Goal: Information Seeking & Learning: Understand process/instructions

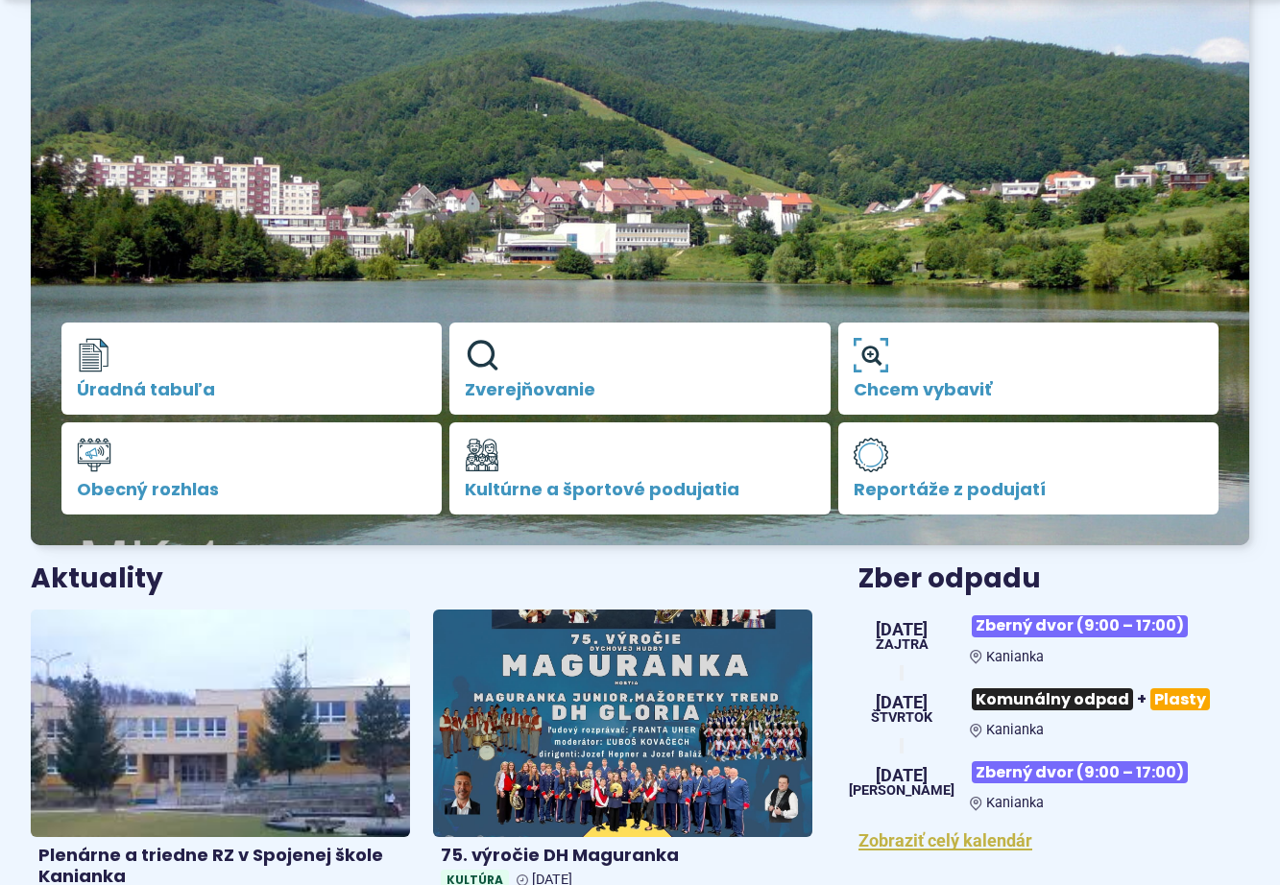
scroll to position [288, 0]
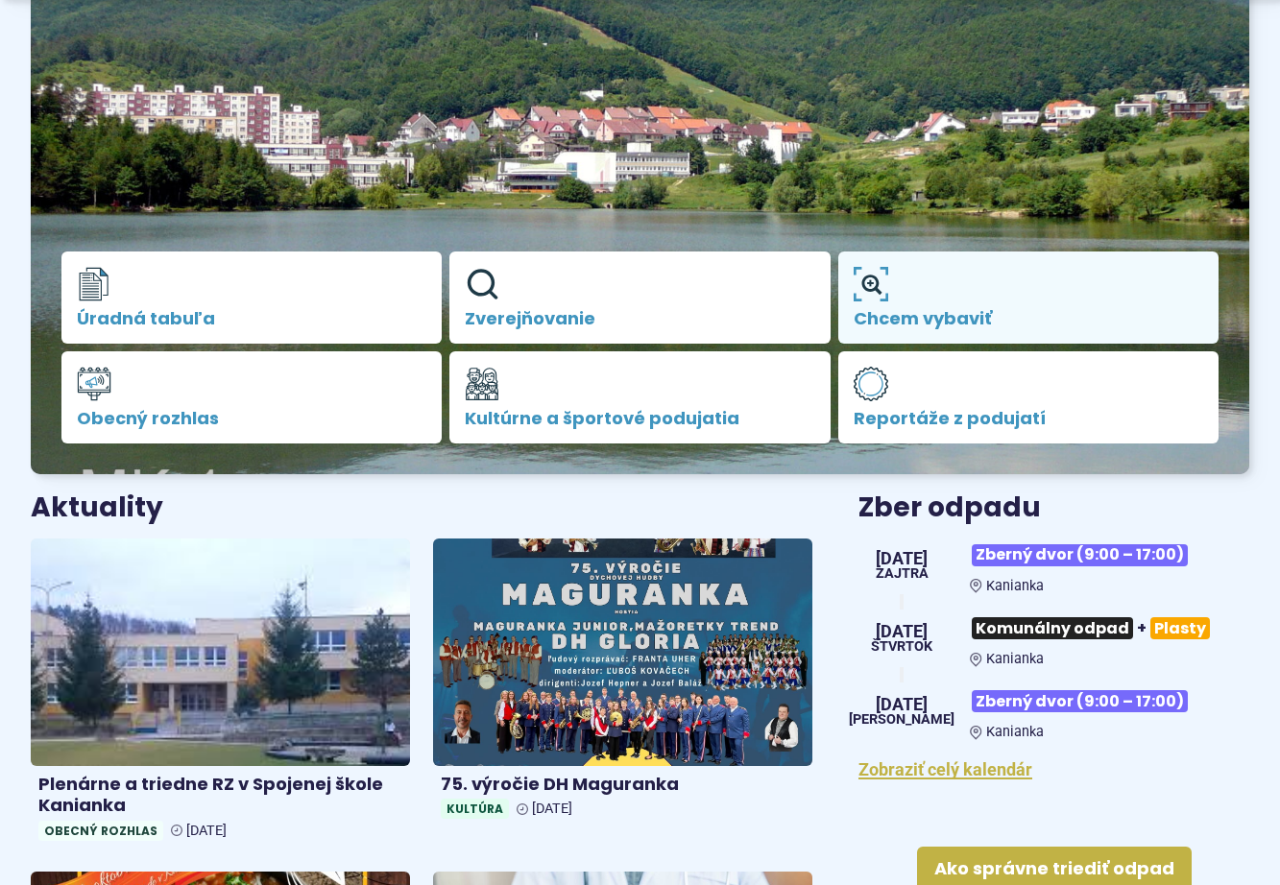
click at [964, 303] on link "Chcem vybaviť" at bounding box center [1028, 298] width 380 height 92
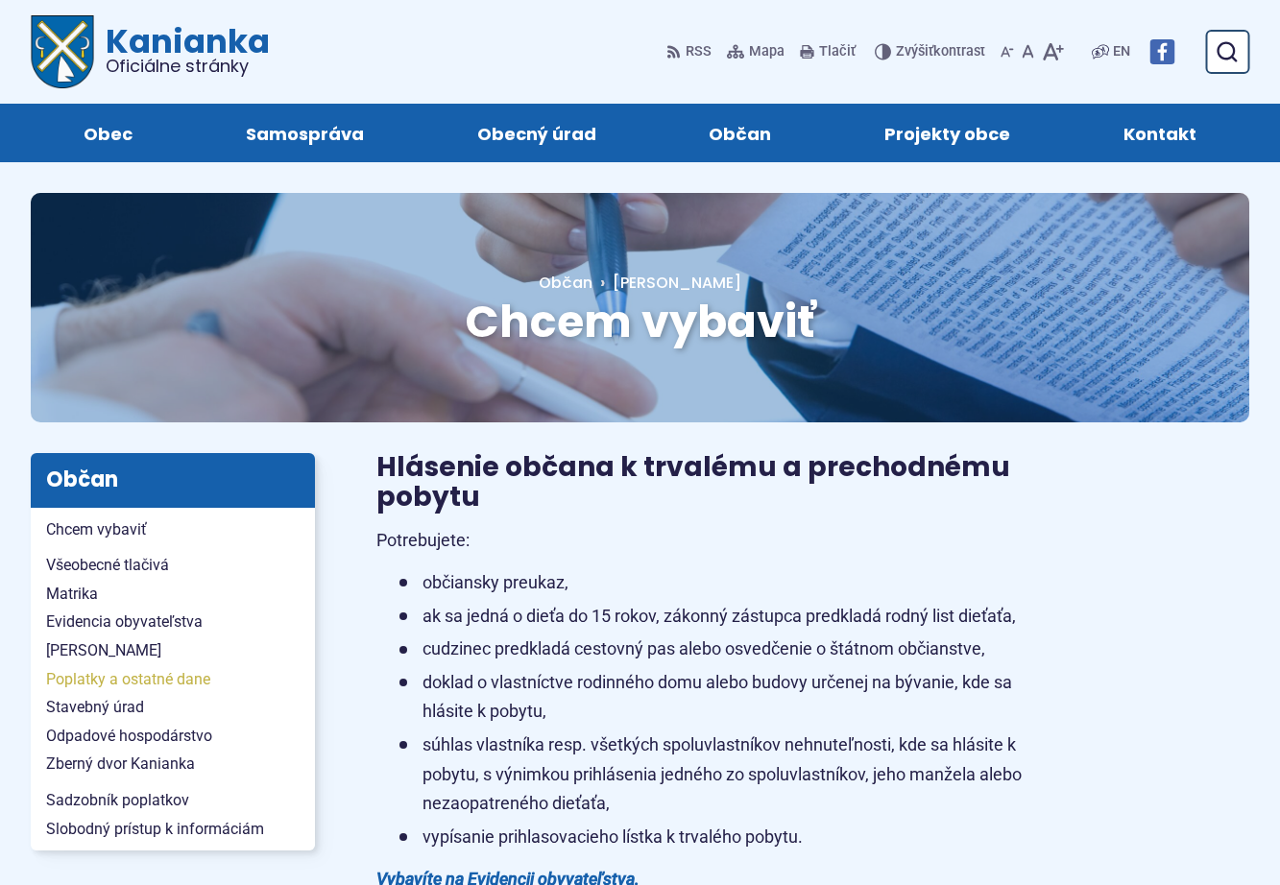
click at [108, 678] on span "Poplatky a ostatné dane" at bounding box center [172, 679] width 253 height 29
click at [1172, 127] on span "Kontakt" at bounding box center [1159, 133] width 73 height 59
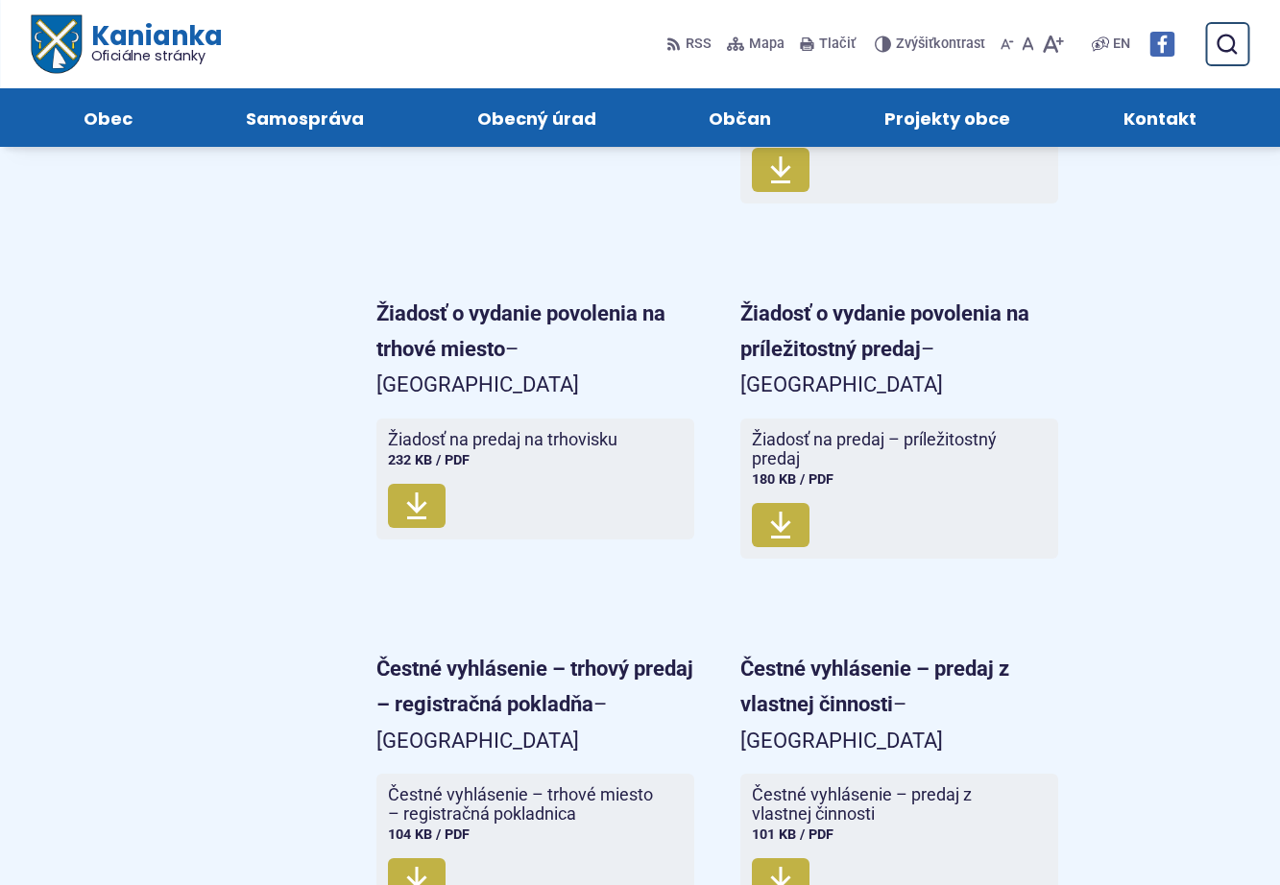
scroll to position [3361, 0]
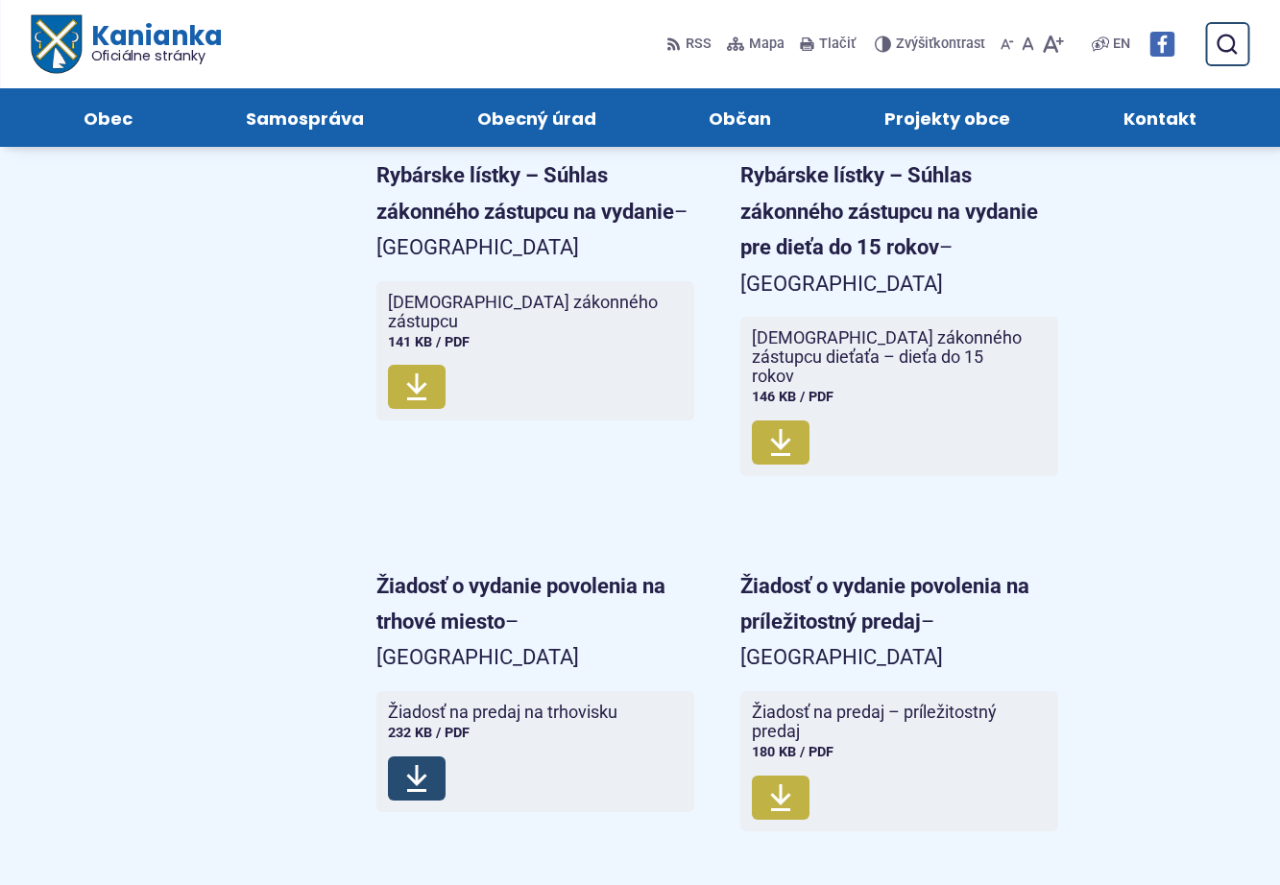
click at [421, 763] on icon at bounding box center [416, 778] width 23 height 31
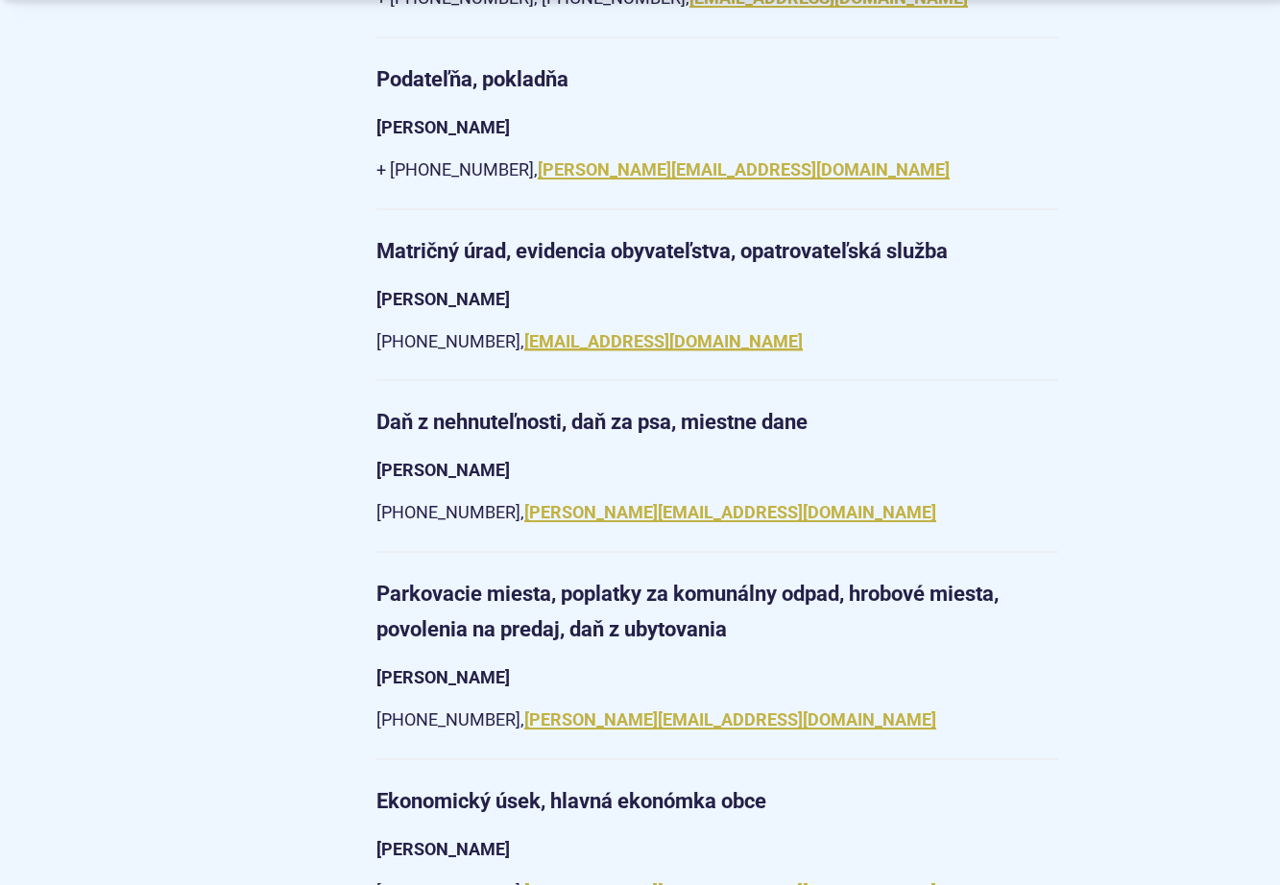
scroll to position [2112, 0]
